Goal: Check status

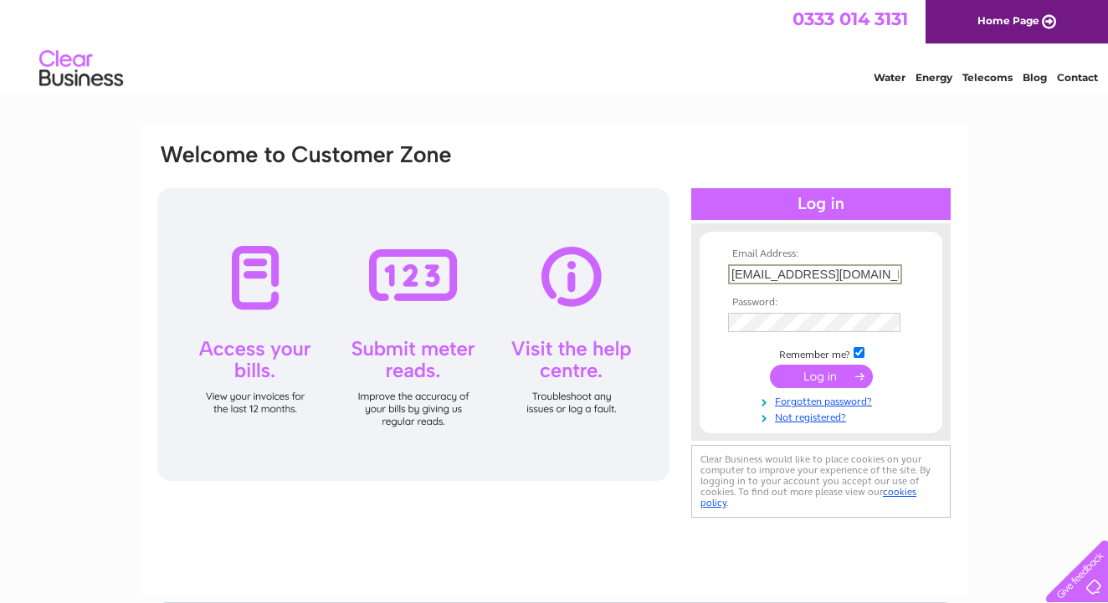
type input "[EMAIL_ADDRESS][DOMAIN_NAME]"
click at [719, 407] on form "Email Address: MSPENCERJEWELLERY@OUTLOOK.COM Password: Forgotten password?" at bounding box center [820, 335] width 243 height 174
click at [831, 373] on input "submit" at bounding box center [821, 376] width 103 height 23
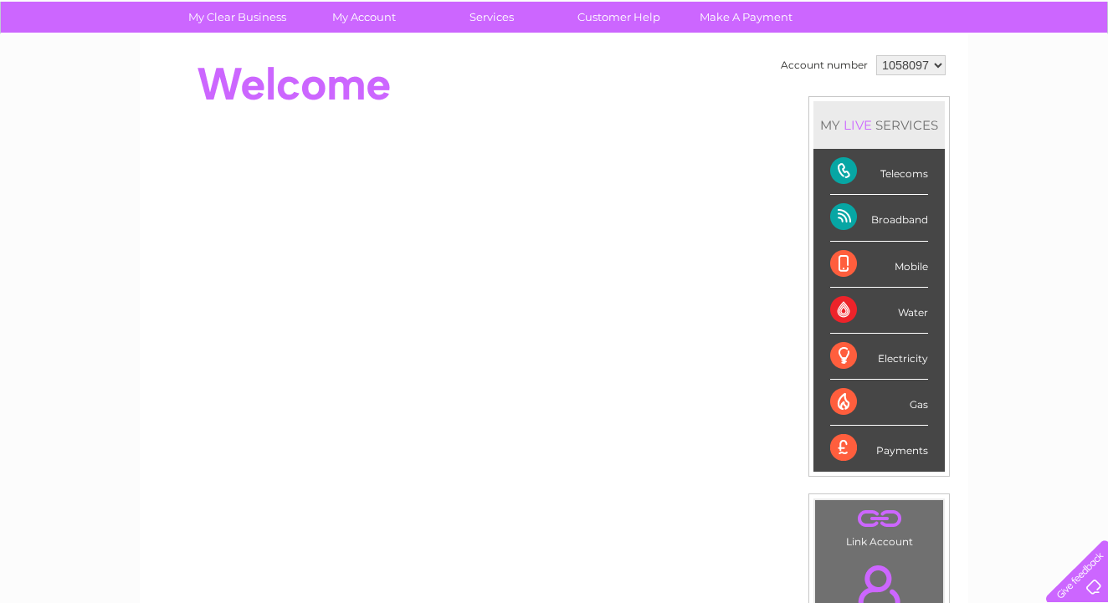
scroll to position [74, 0]
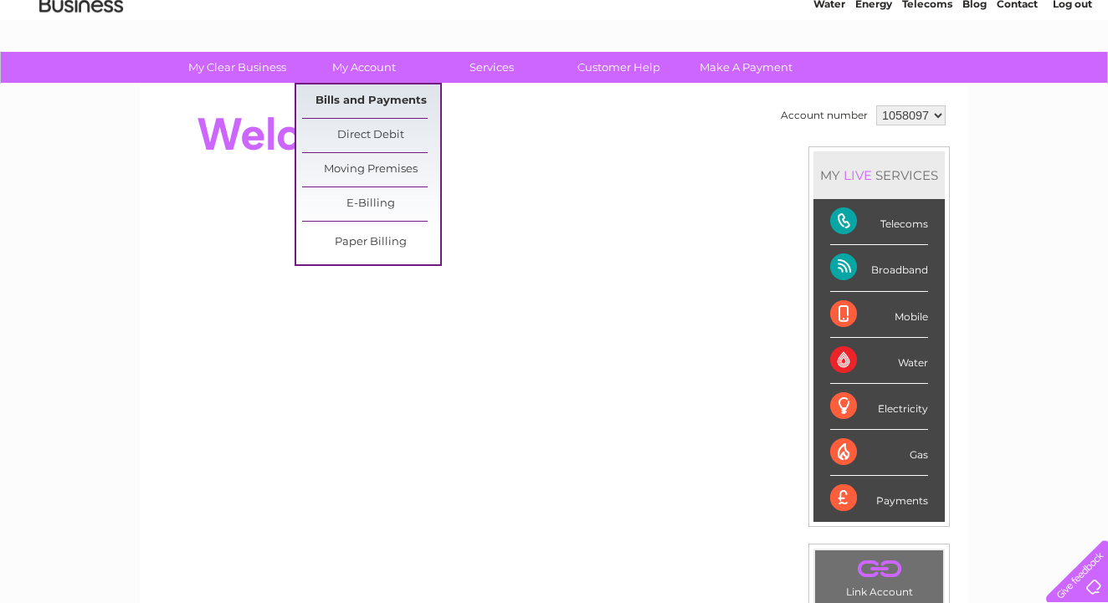
click at [383, 98] on link "Bills and Payments" at bounding box center [371, 100] width 138 height 33
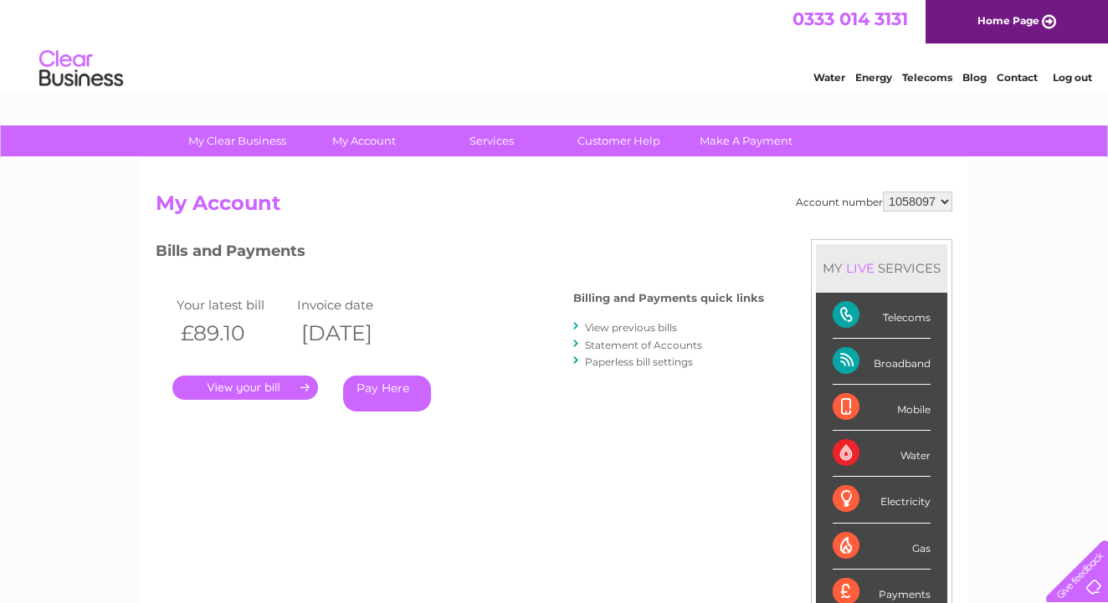
click at [255, 390] on link "." at bounding box center [245, 388] width 146 height 24
